Goal: Check status: Check status

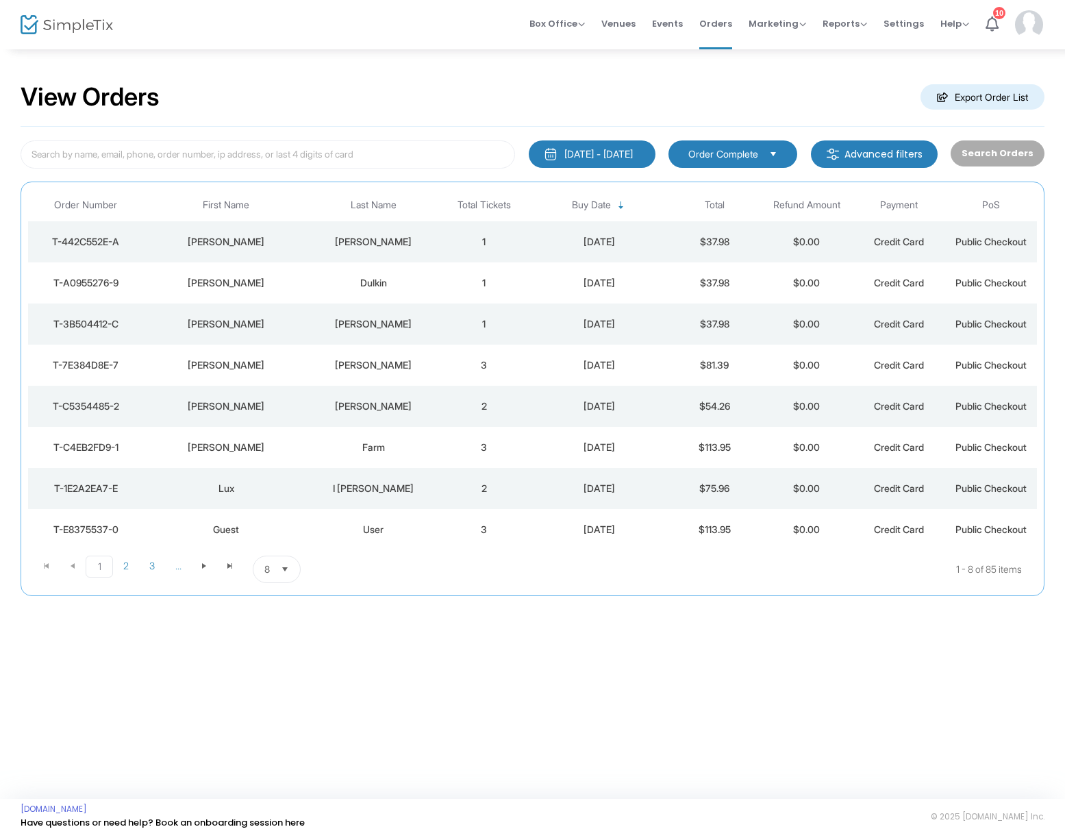
click at [386, 366] on div "[PERSON_NAME]" at bounding box center [373, 365] width 122 height 14
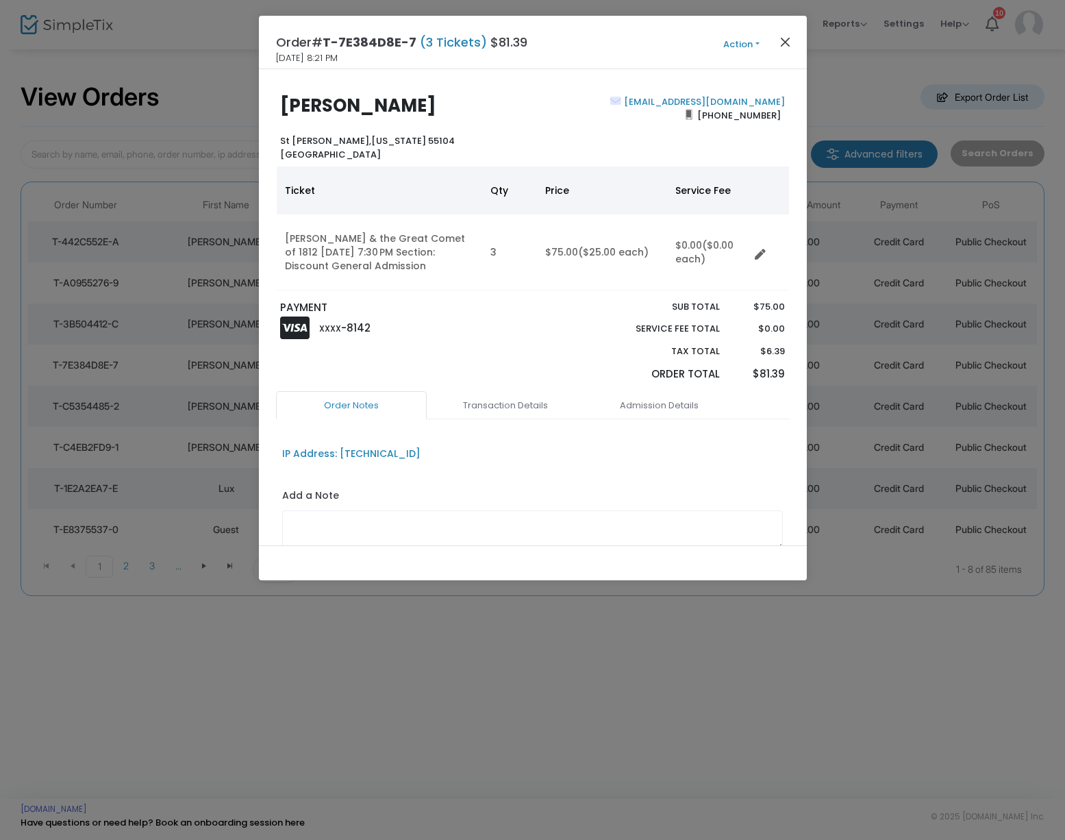
click at [784, 40] on button "Close" at bounding box center [785, 42] width 18 height 18
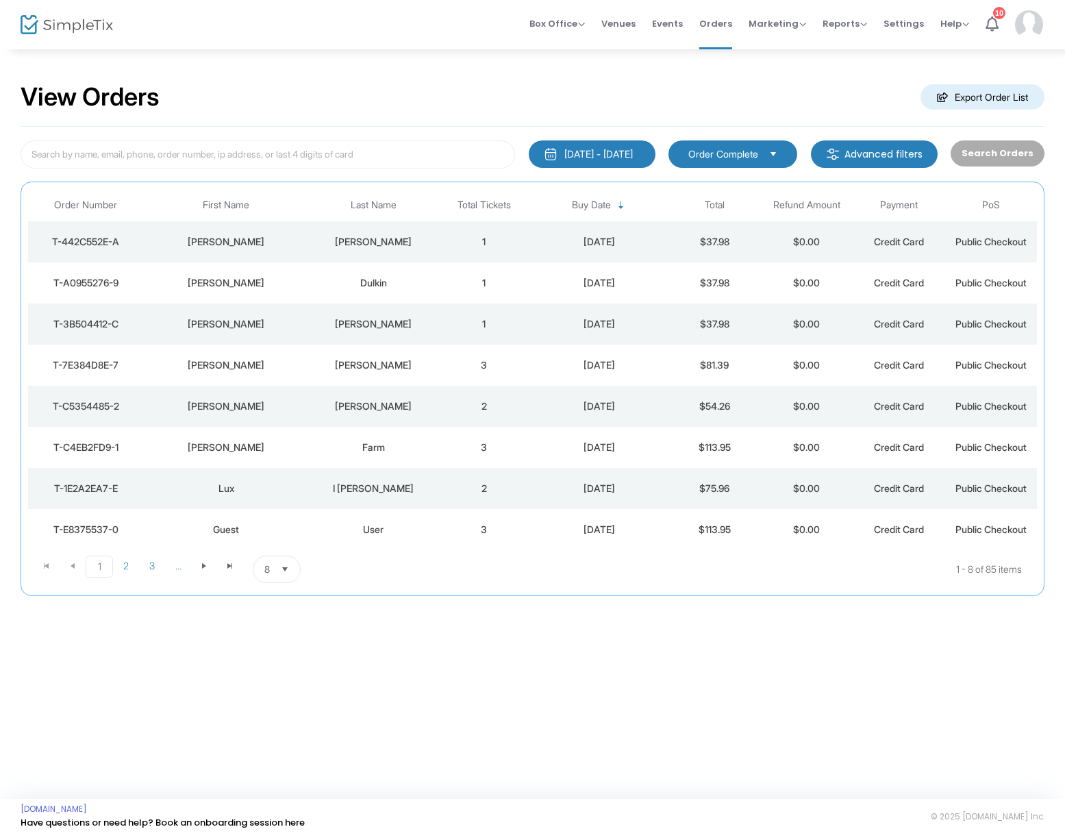
click at [373, 322] on div "[PERSON_NAME]" at bounding box center [373, 324] width 122 height 14
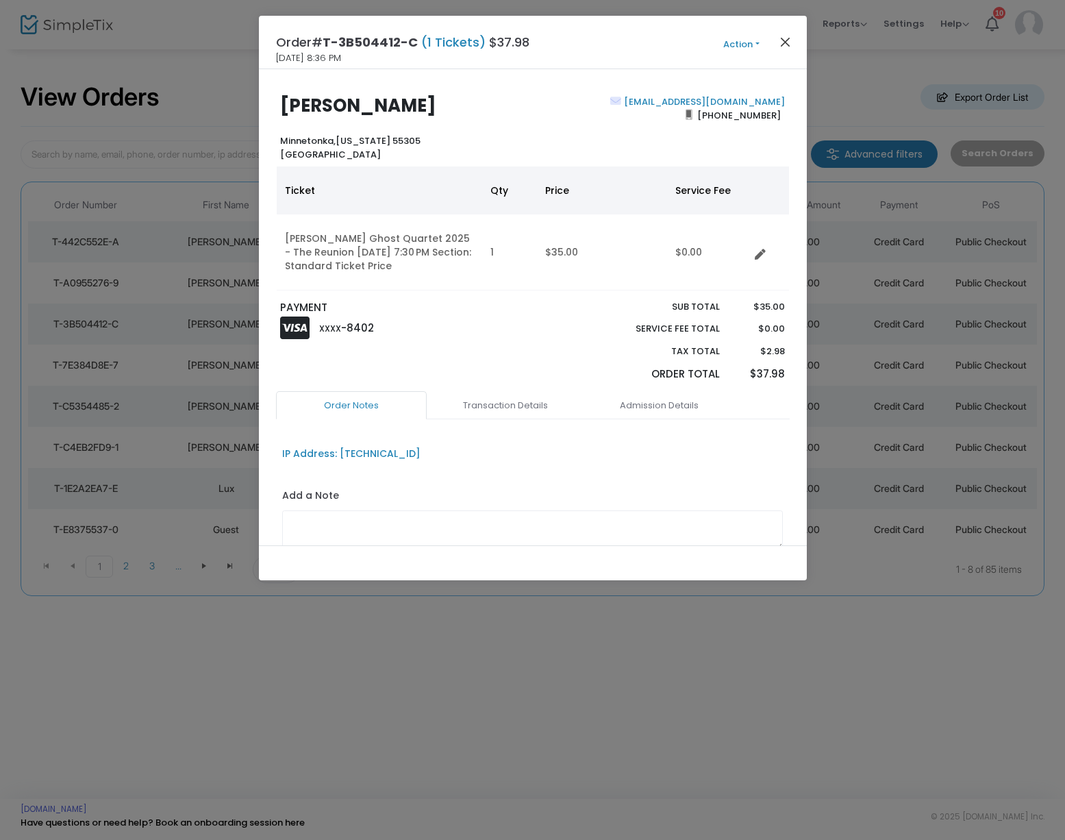
click at [780, 43] on button "Close" at bounding box center [785, 42] width 18 height 18
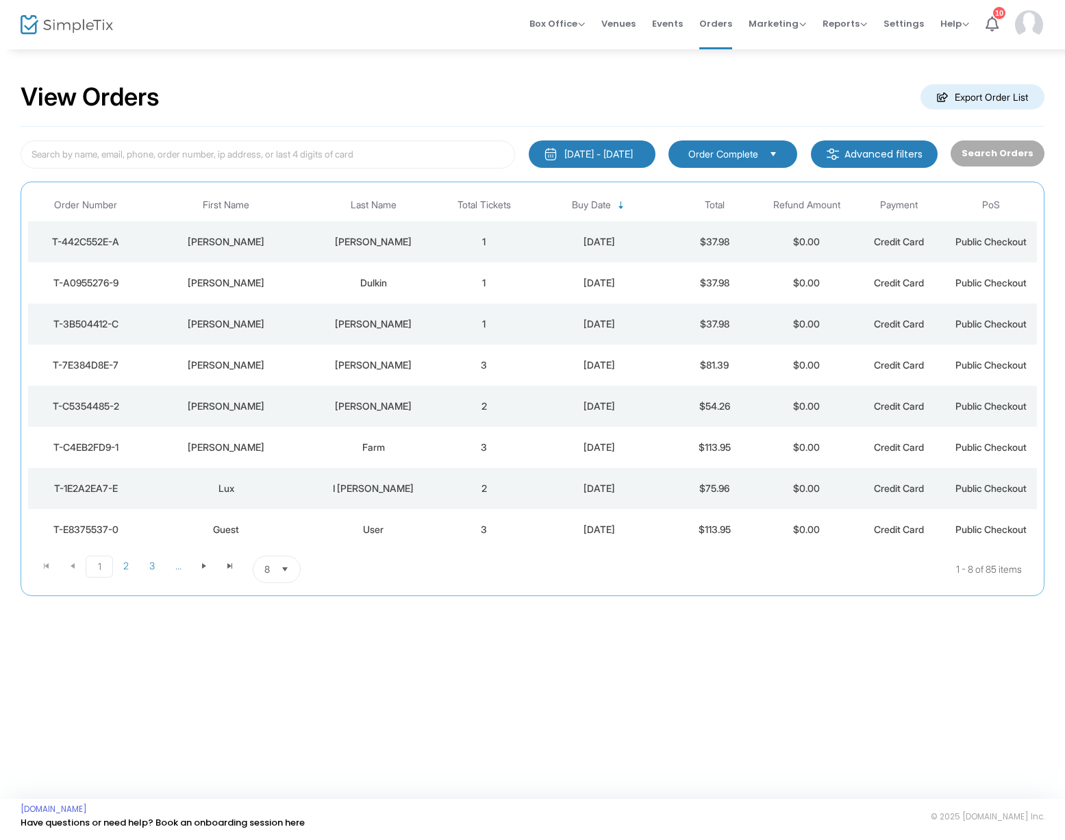
click at [380, 281] on div "Dulkin" at bounding box center [373, 283] width 122 height 14
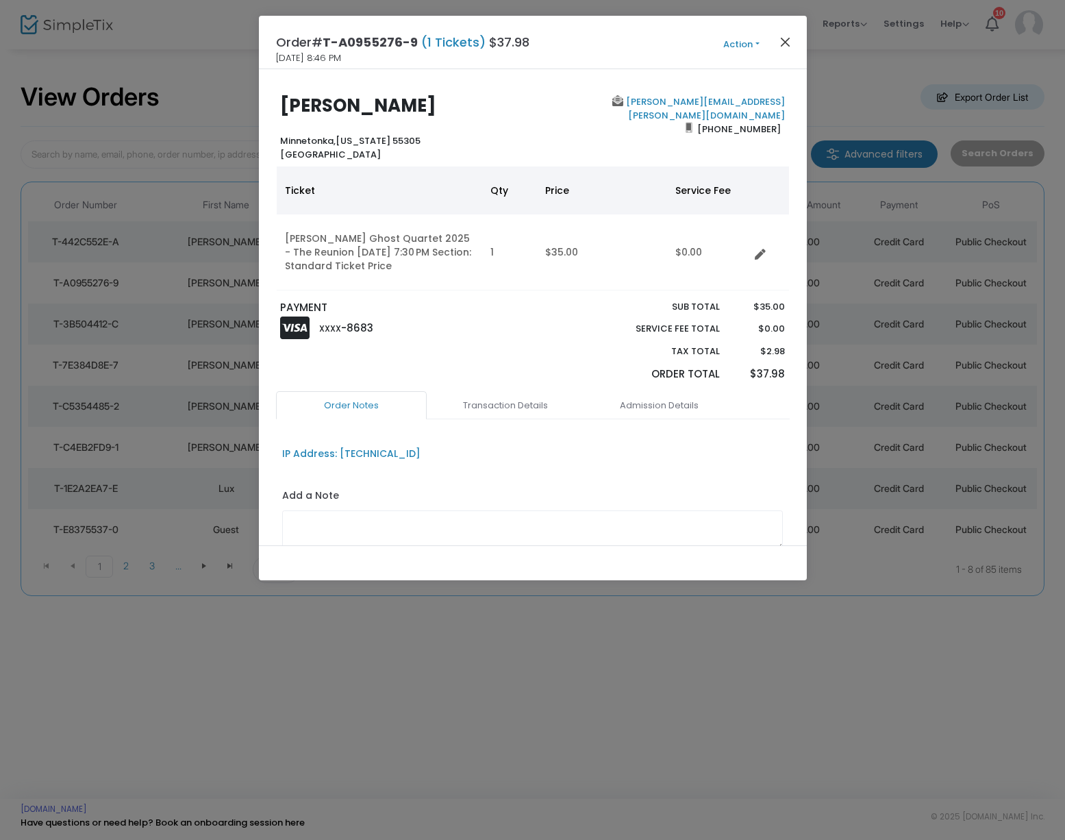
click at [789, 42] on button "Close" at bounding box center [785, 42] width 18 height 18
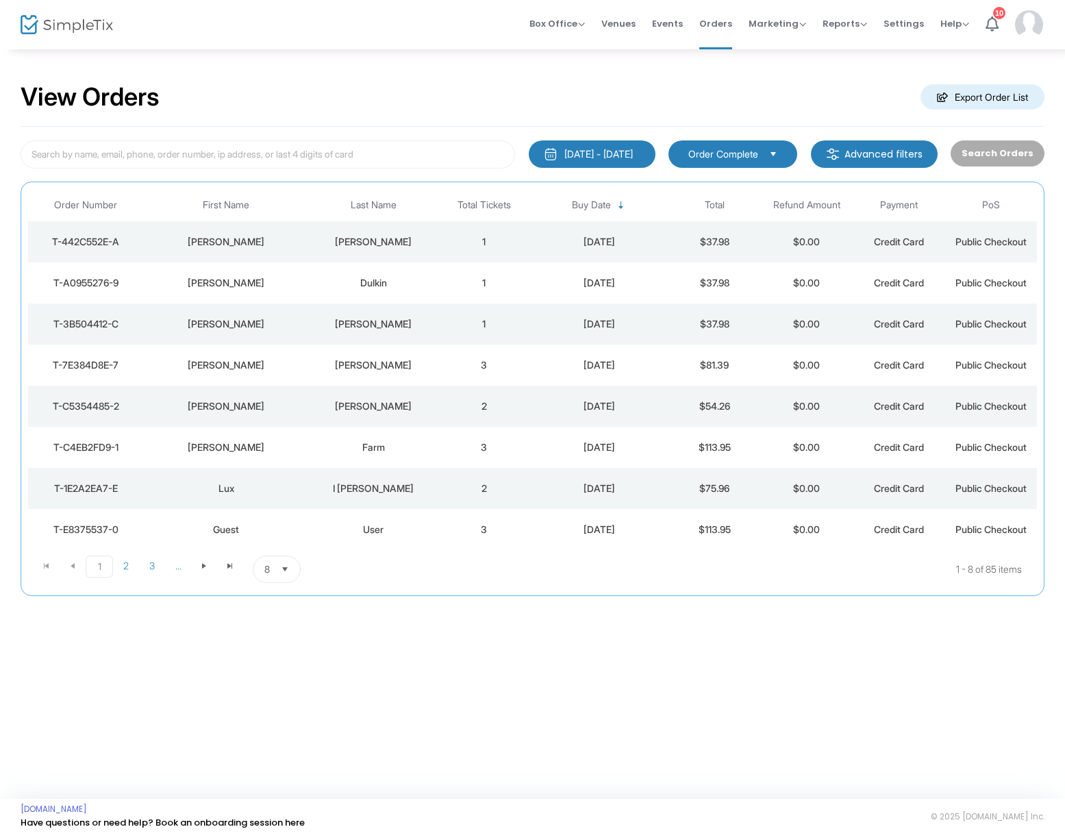
click at [376, 239] on div "[PERSON_NAME]" at bounding box center [373, 242] width 122 height 14
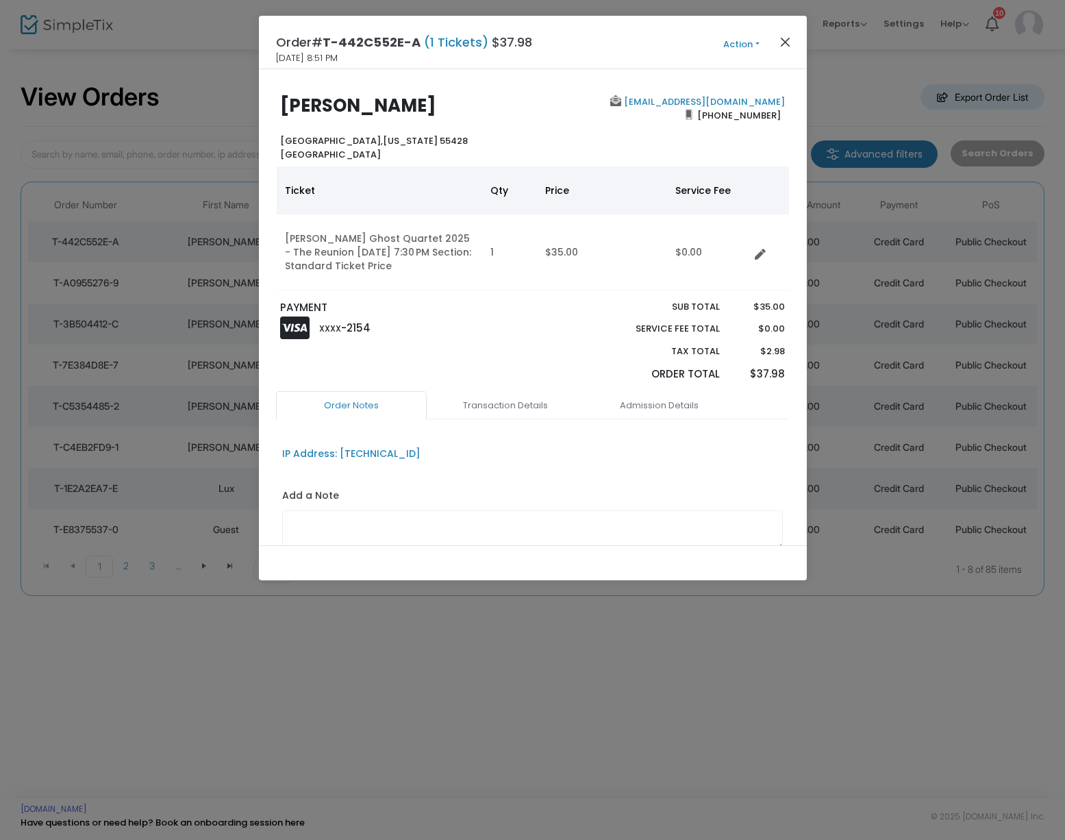
click at [784, 42] on button "Close" at bounding box center [785, 42] width 18 height 18
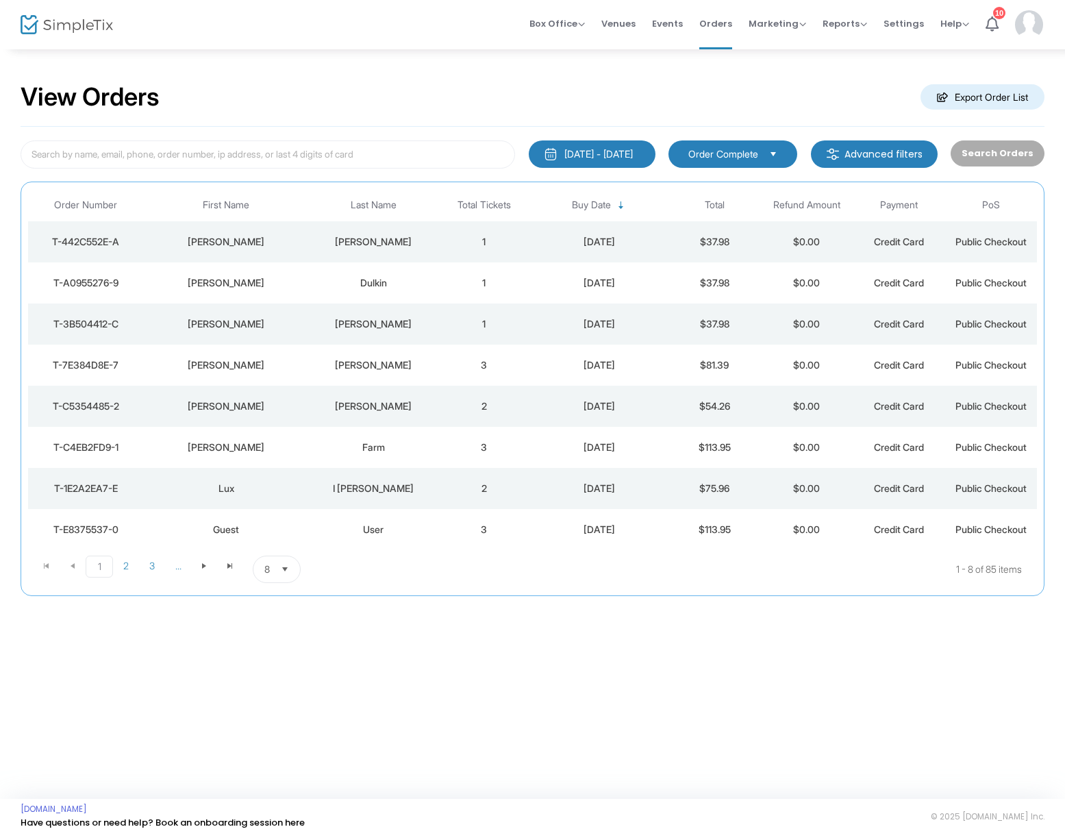
click at [331, 361] on div "[PERSON_NAME]" at bounding box center [373, 365] width 122 height 14
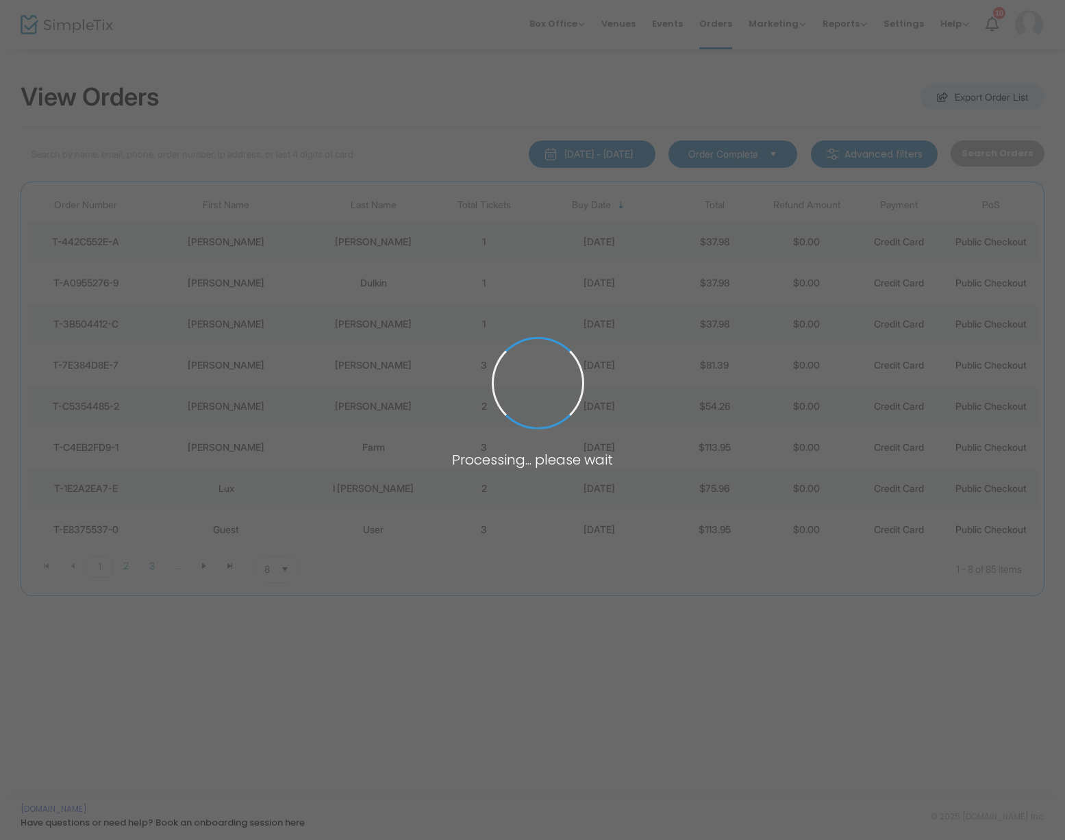
click at [331, 361] on span at bounding box center [532, 420] width 1065 height 840
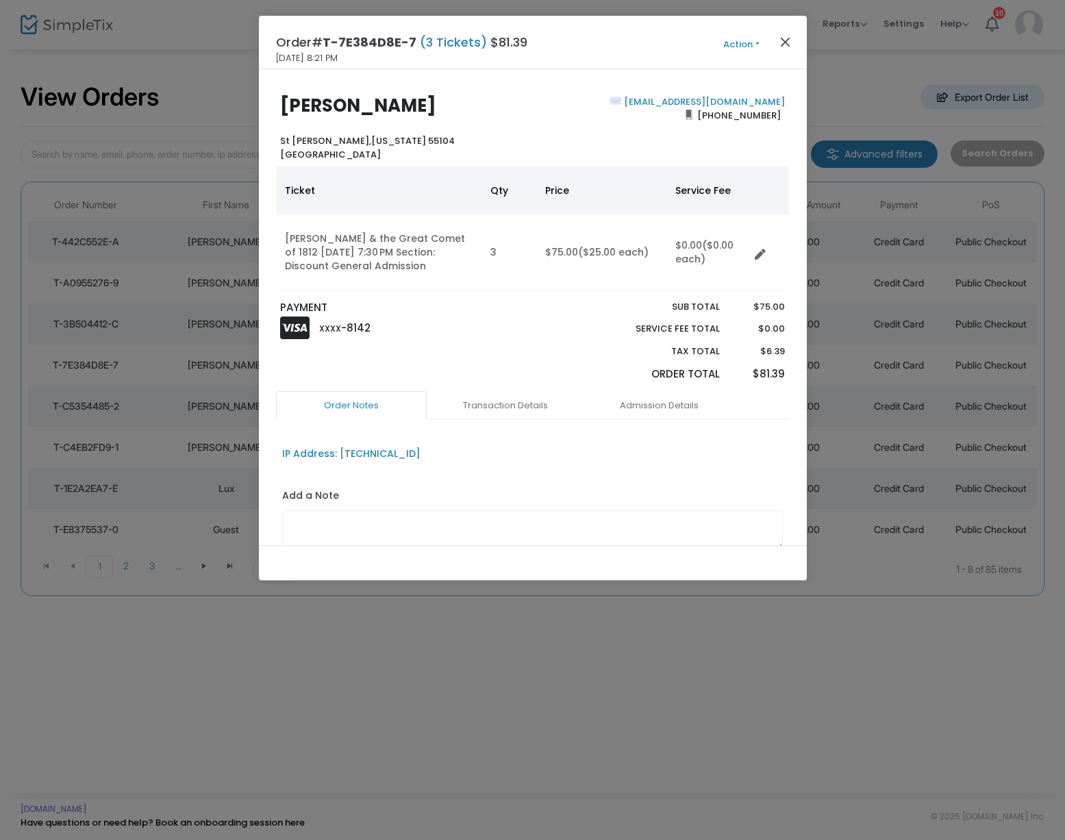
click at [787, 38] on button "Close" at bounding box center [785, 42] width 18 height 18
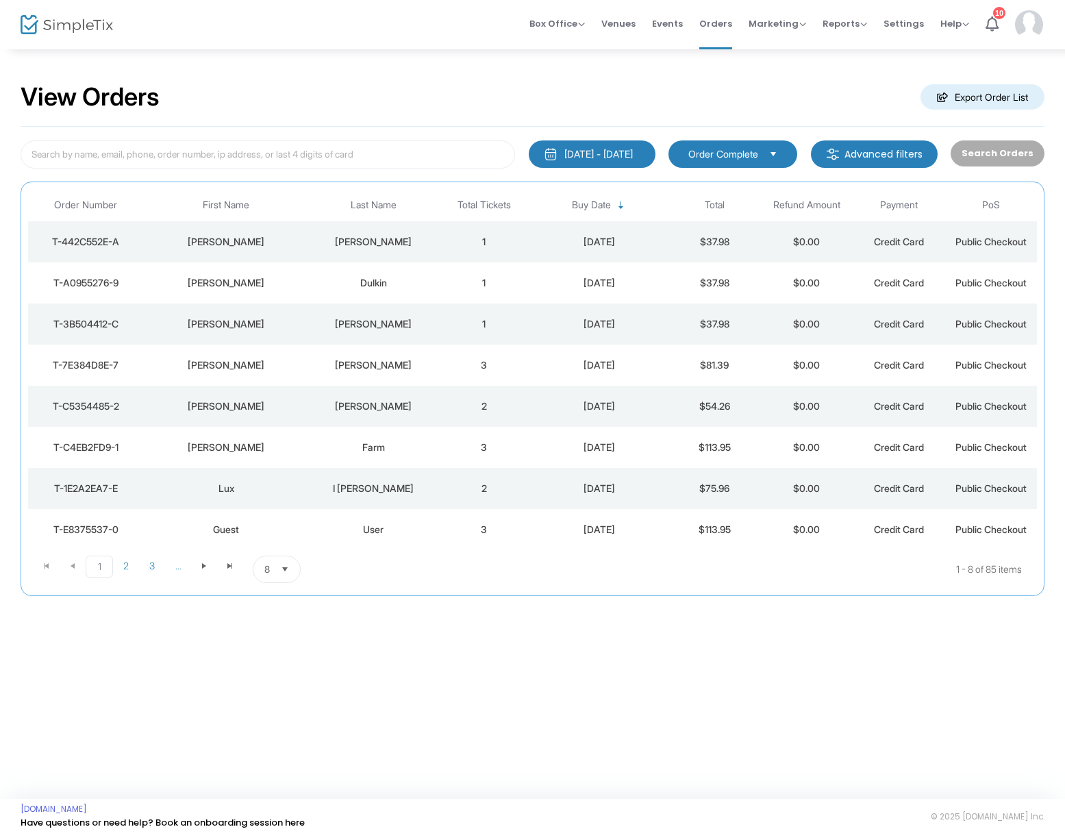
click at [438, 399] on td "2" at bounding box center [484, 406] width 92 height 41
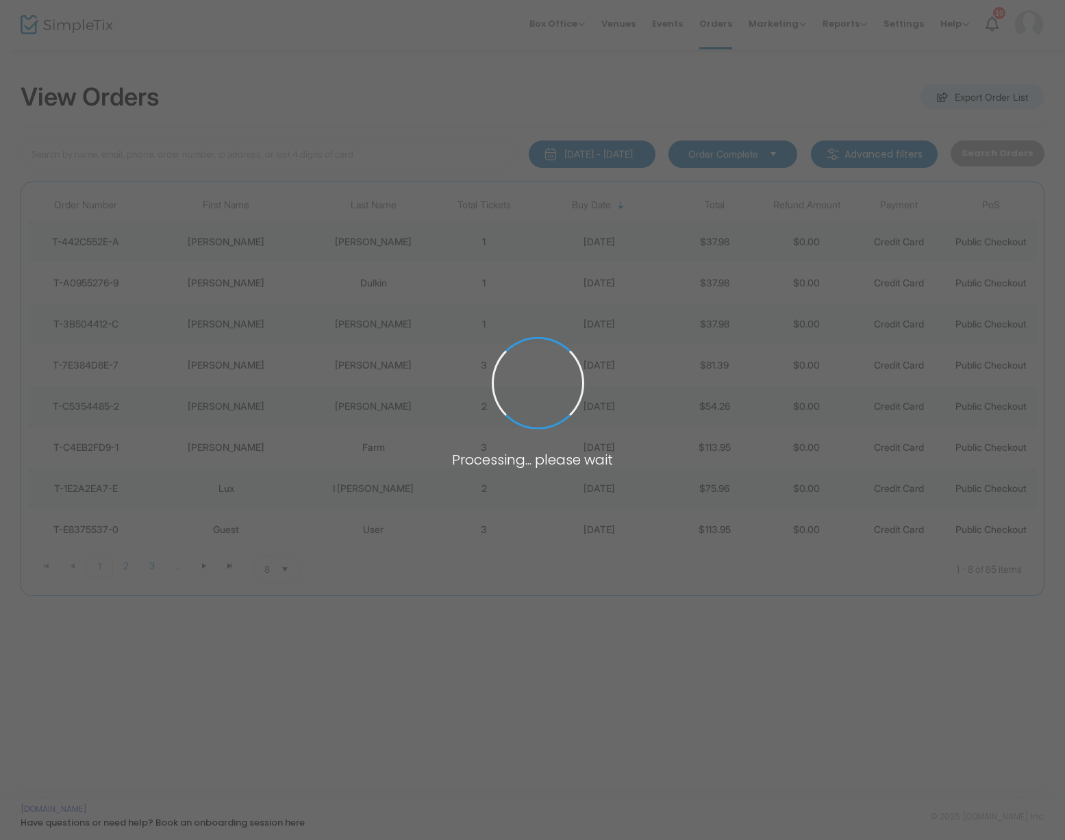
click at [438, 399] on span at bounding box center [532, 420] width 1065 height 840
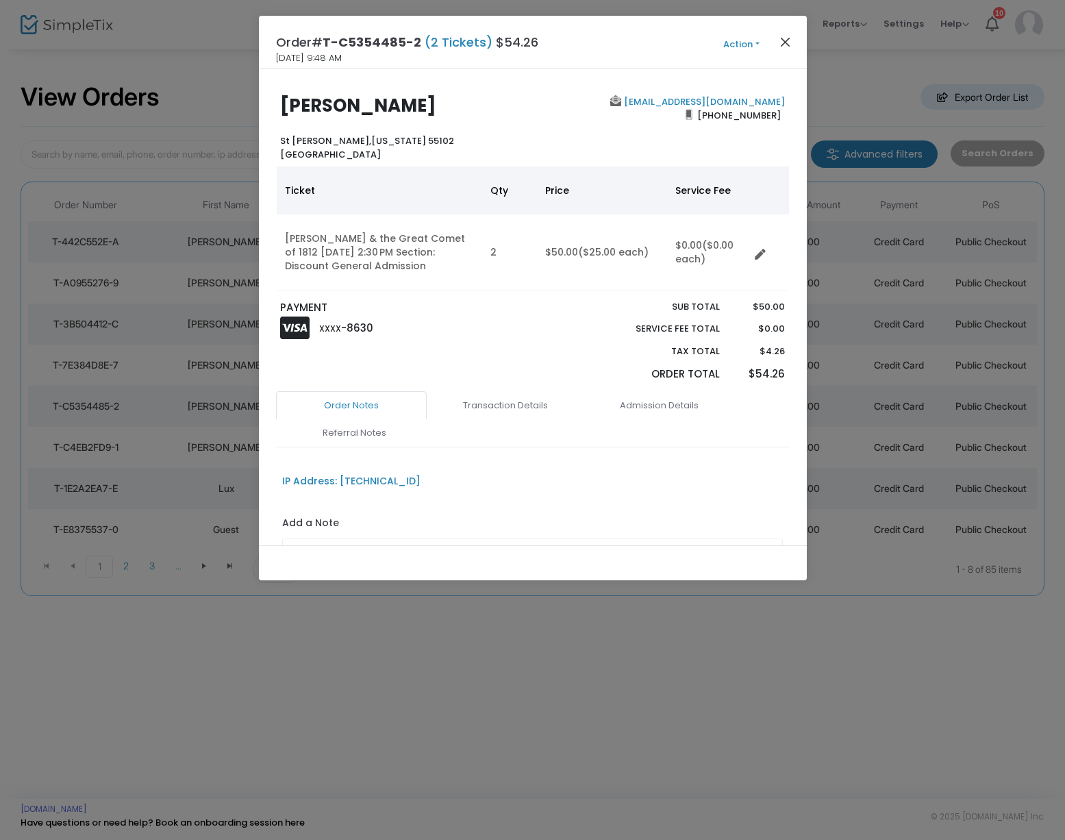
click at [784, 39] on button "Close" at bounding box center [785, 42] width 18 height 18
